Goal: Task Accomplishment & Management: Manage account settings

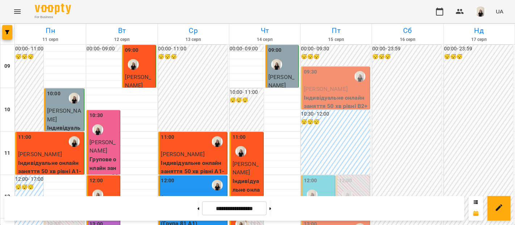
click at [319, 91] on span "[PERSON_NAME]" at bounding box center [326, 89] width 44 height 7
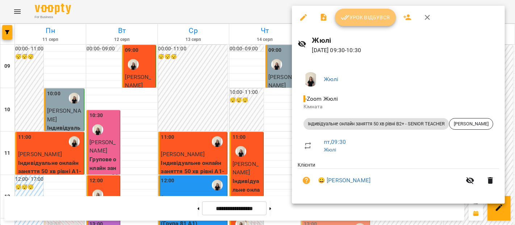
click at [372, 18] on span "Урок відбувся" at bounding box center [365, 17] width 49 height 9
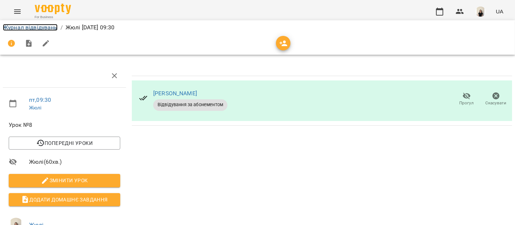
click at [42, 30] on link "Журнал відвідувань" at bounding box center [30, 27] width 55 height 7
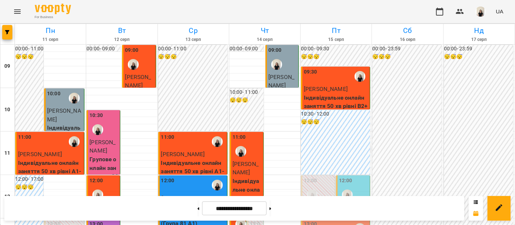
scroll to position [44, 0]
click at [357, 177] on div "12:00" at bounding box center [354, 190] width 30 height 26
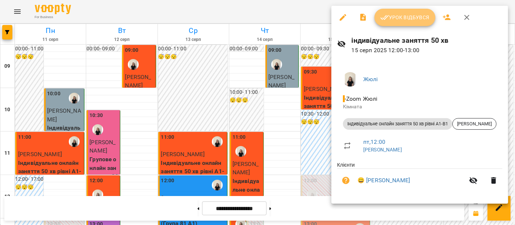
click at [408, 18] on span "Урок відбувся" at bounding box center [404, 17] width 49 height 9
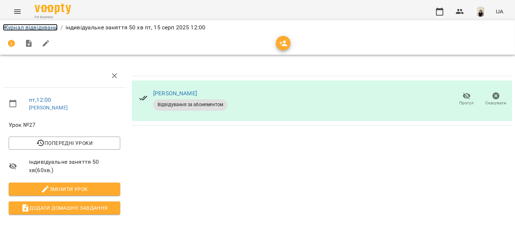
click at [45, 26] on link "Журнал відвідувань" at bounding box center [30, 27] width 55 height 7
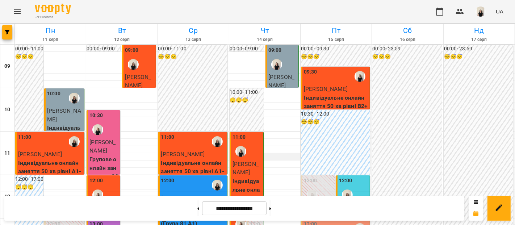
scroll to position [309, 0]
